Goal: Information Seeking & Learning: Find specific fact

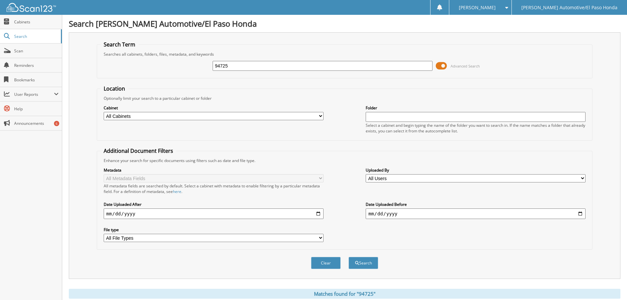
click at [251, 69] on input "94725" at bounding box center [323, 66] width 220 height 10
type input "9"
type input "h"
type input "[PERSON_NAME]"
click at [364, 262] on button "Search" at bounding box center [363, 263] width 30 height 12
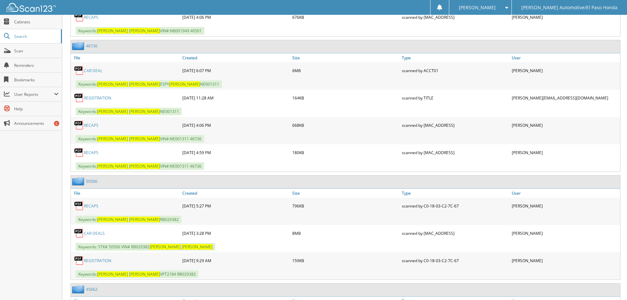
scroll to position [569, 0]
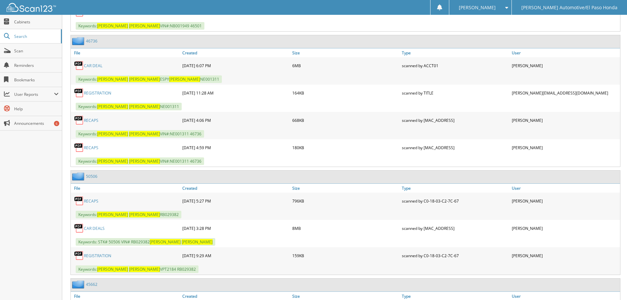
click at [90, 229] on link "CAR DEALS" at bounding box center [94, 228] width 21 height 6
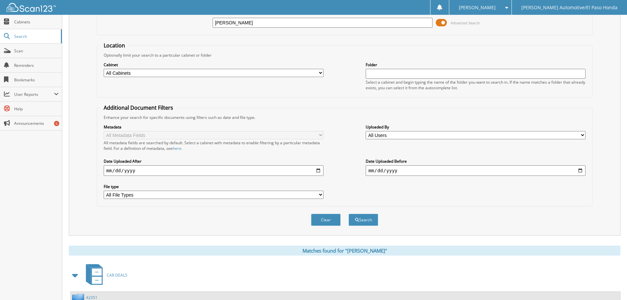
scroll to position [0, 0]
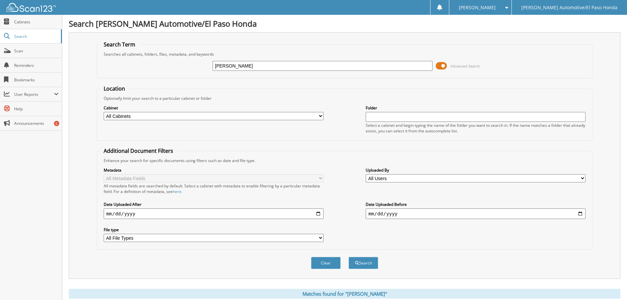
click at [235, 64] on input "HECTOR RODRIGUEZ" at bounding box center [323, 66] width 220 height 10
type input "ESPY RODRIGUEZ"
click at [366, 264] on button "Search" at bounding box center [363, 263] width 30 height 12
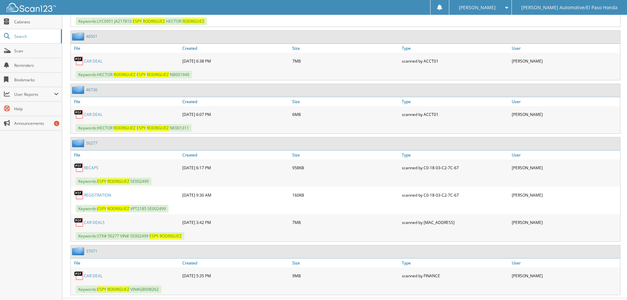
scroll to position [480, 0]
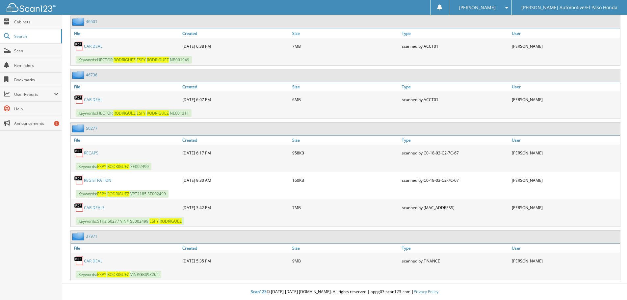
click at [91, 206] on link "C A R D E A L S" at bounding box center [94, 208] width 21 height 6
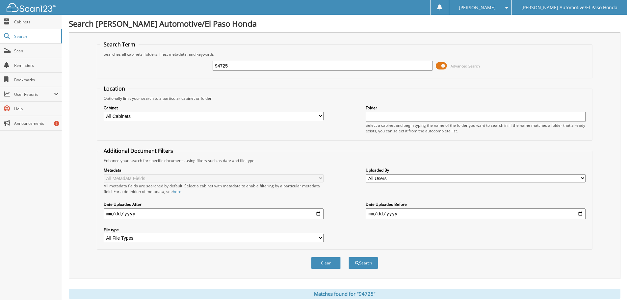
click at [248, 65] on input "94725" at bounding box center [323, 66] width 220 height 10
type input "9"
type input "D"
type input "DANIELA RODRIGUEZ"
click at [369, 265] on button "Search" at bounding box center [363, 263] width 30 height 12
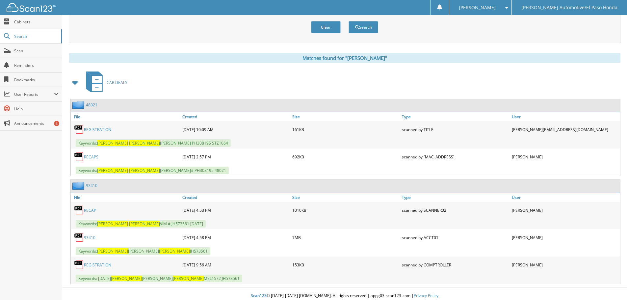
scroll to position [240, 0]
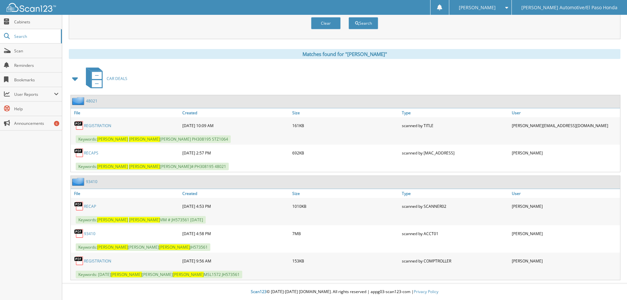
click at [91, 153] on link "RECAPS" at bounding box center [91, 153] width 14 height 6
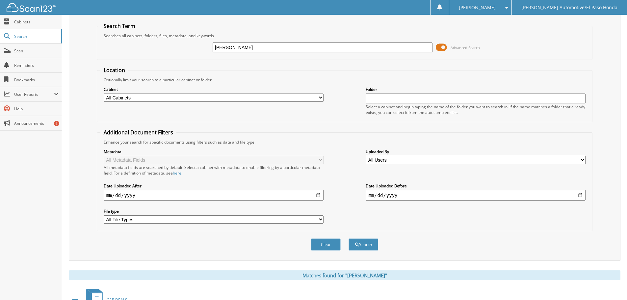
scroll to position [0, 0]
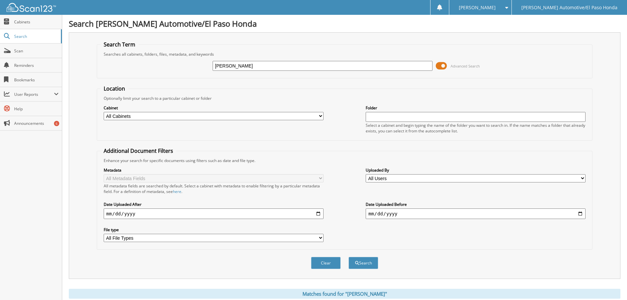
click at [275, 64] on input "DANIELA RODRIGUEZ" at bounding box center [323, 66] width 220 height 10
type input "D"
type input "48021"
click at [367, 262] on button "Search" at bounding box center [363, 263] width 30 height 12
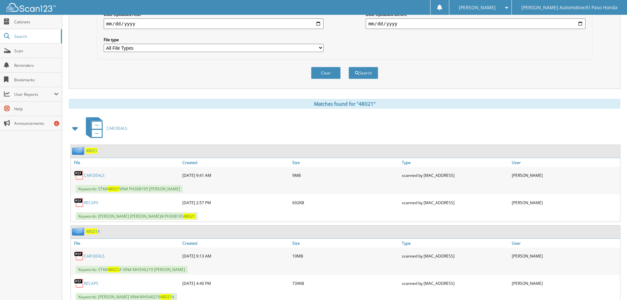
scroll to position [213, 0]
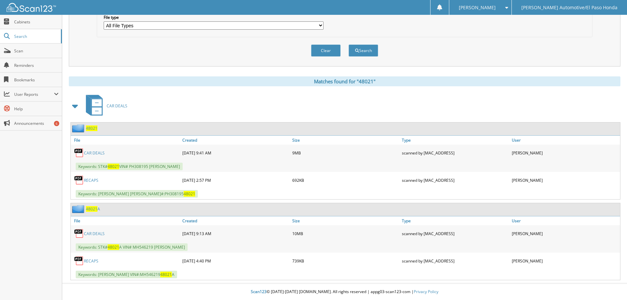
click at [91, 150] on link "CAR DEALS" at bounding box center [94, 153] width 21 height 6
